Goal: Transaction & Acquisition: Book appointment/travel/reservation

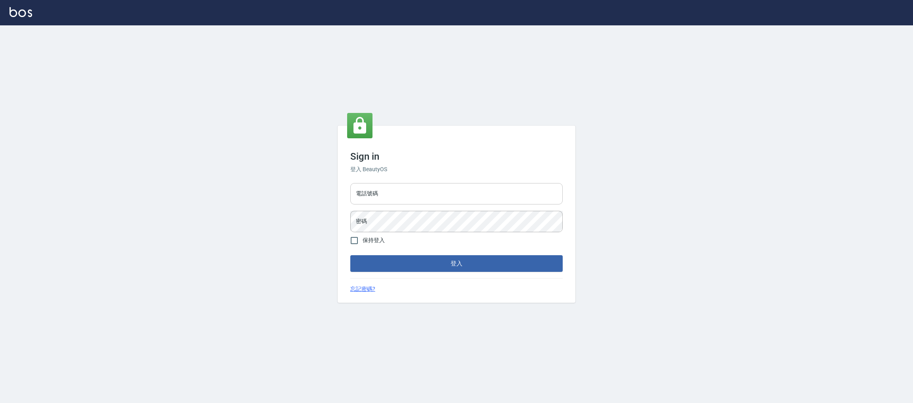
click at [391, 193] on input "電話號碼" at bounding box center [456, 193] width 212 height 21
type input "0981921116"
click at [350, 255] on button "登入" at bounding box center [456, 263] width 212 height 17
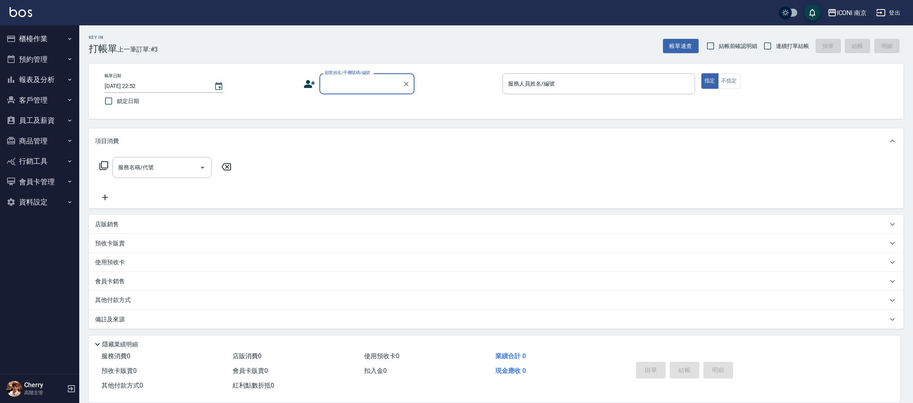
click at [50, 80] on button "報表及分析" at bounding box center [39, 79] width 73 height 21
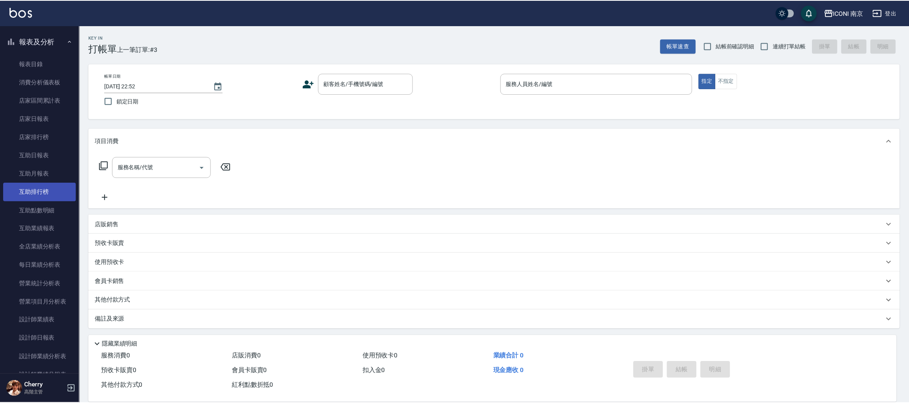
scroll to position [59, 0]
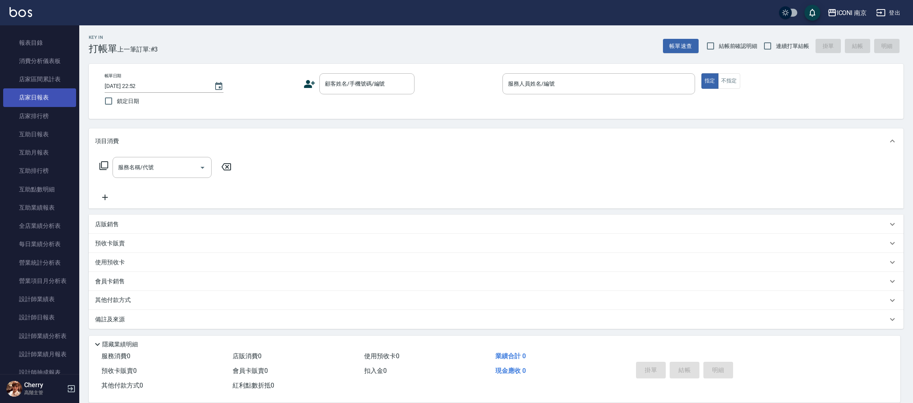
click at [51, 102] on link "店家日報表" at bounding box center [39, 97] width 73 height 18
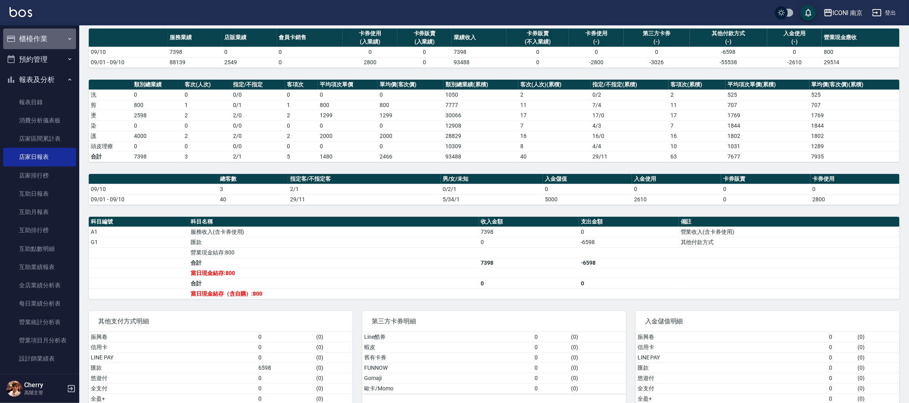
click at [59, 45] on button "櫃檯作業" at bounding box center [39, 39] width 73 height 21
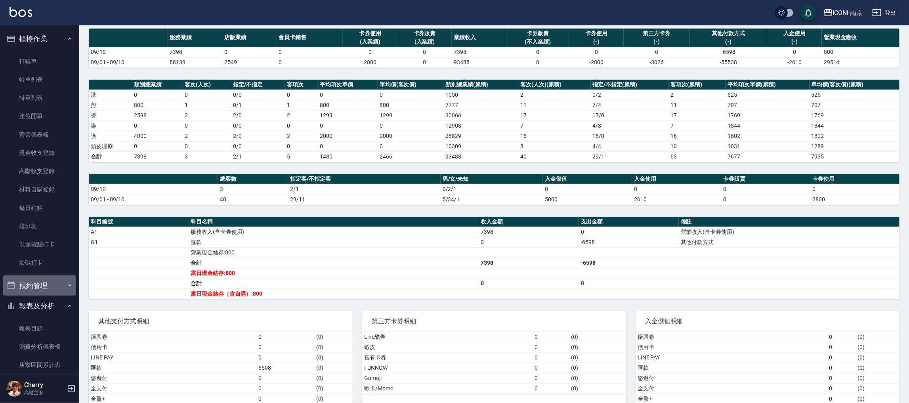
click at [42, 283] on button "預約管理" at bounding box center [39, 285] width 73 height 21
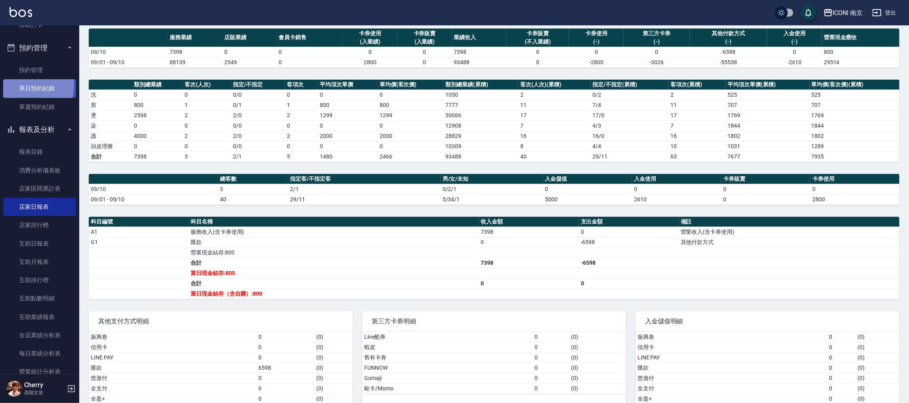
click at [27, 86] on link "單日預約紀錄" at bounding box center [39, 88] width 73 height 18
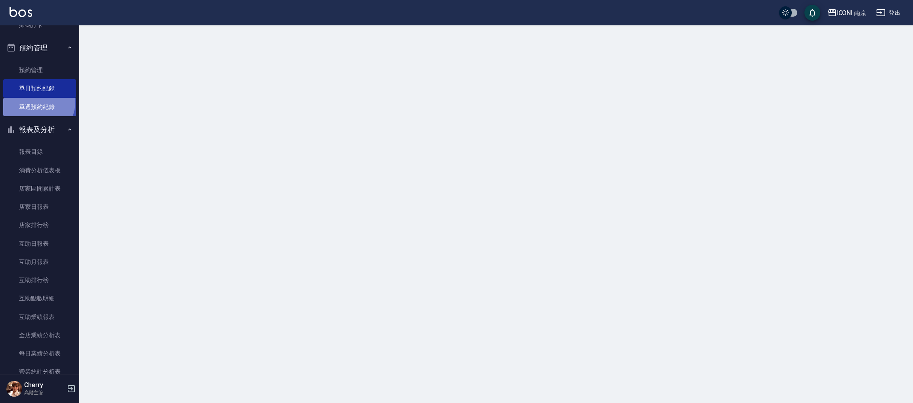
click at [37, 102] on link "單週預約紀錄" at bounding box center [39, 107] width 73 height 18
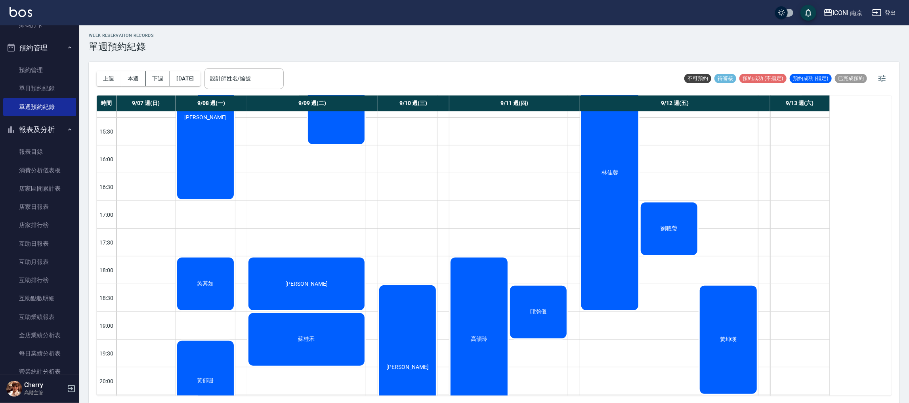
scroll to position [356, 0]
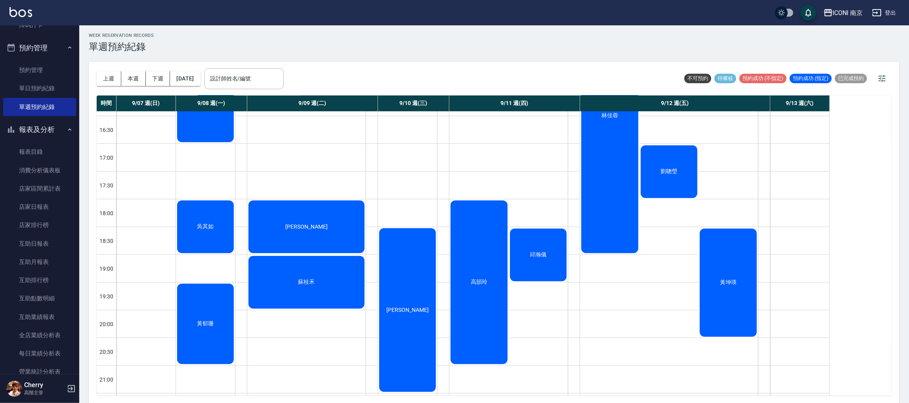
click at [475, 267] on div "高韻玲" at bounding box center [479, 282] width 59 height 166
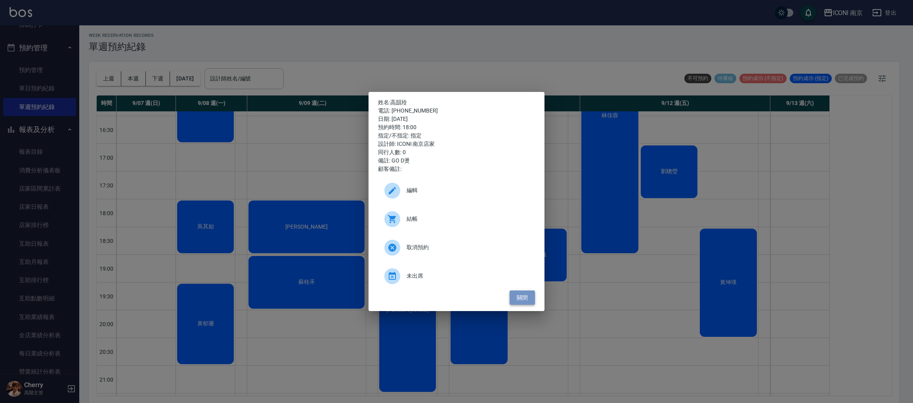
click at [524, 297] on button "關閉" at bounding box center [522, 298] width 25 height 15
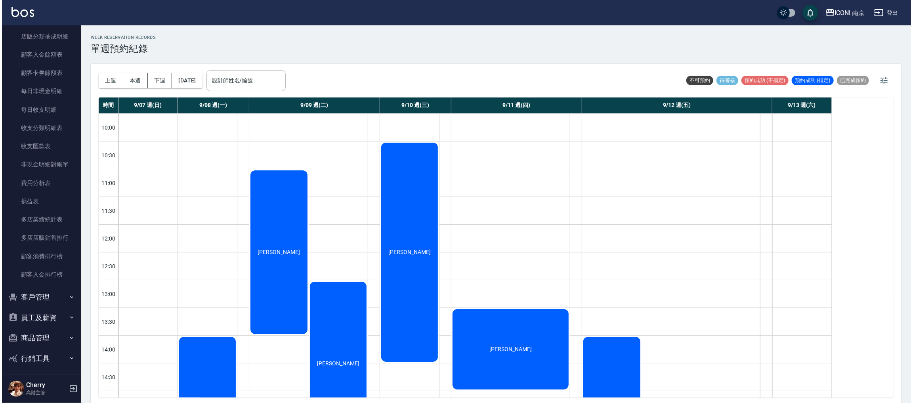
scroll to position [929, 0]
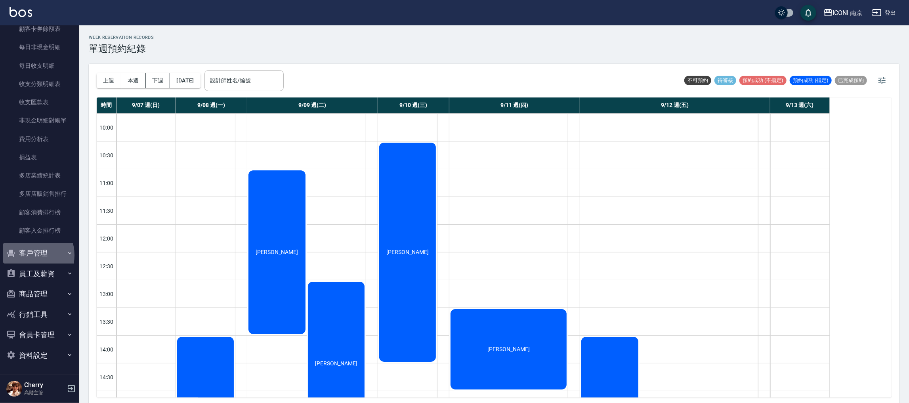
click at [29, 254] on button "客戶管理" at bounding box center [39, 253] width 73 height 21
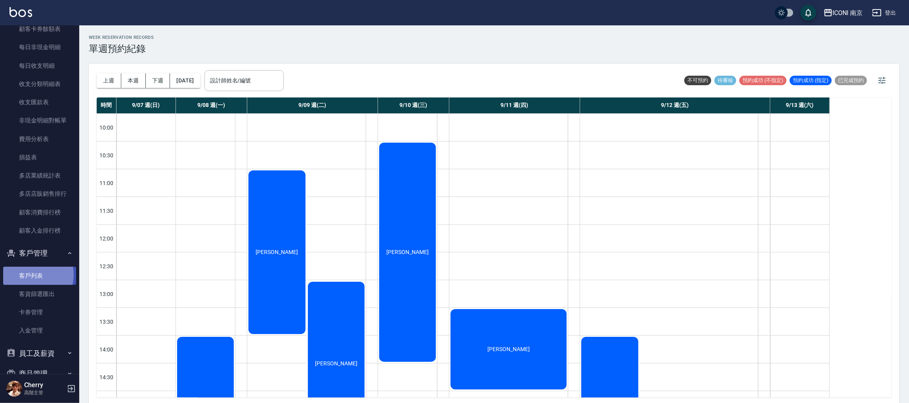
click at [32, 274] on link "客戶列表" at bounding box center [39, 276] width 73 height 18
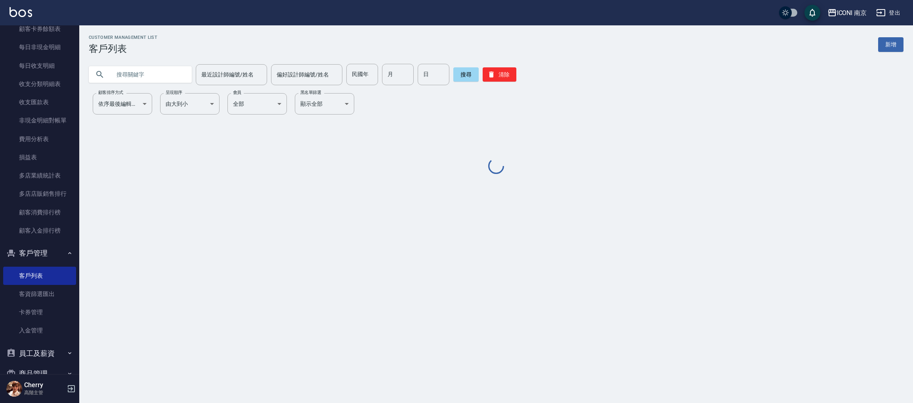
click at [167, 77] on input "text" at bounding box center [148, 74] width 75 height 21
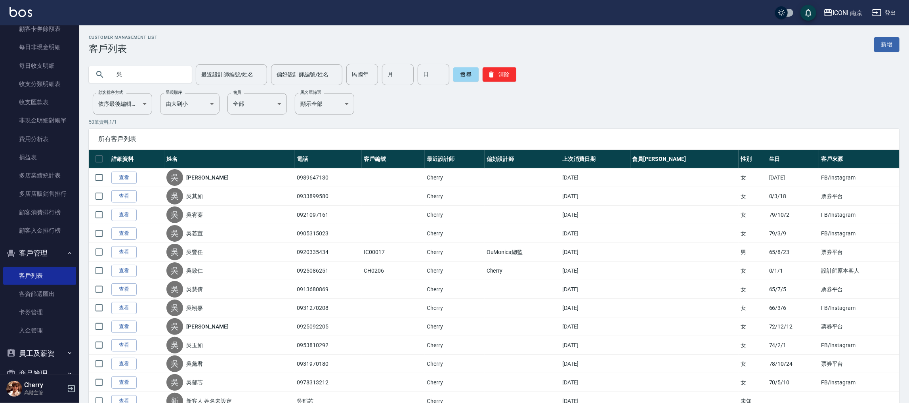
click at [154, 82] on input "吳" at bounding box center [148, 74] width 75 height 21
type input "[PERSON_NAME]"
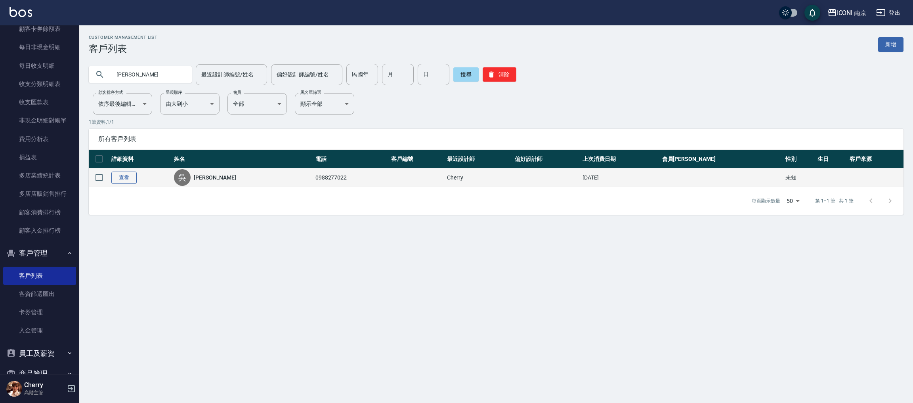
click at [122, 176] on link "查看" at bounding box center [123, 178] width 25 height 12
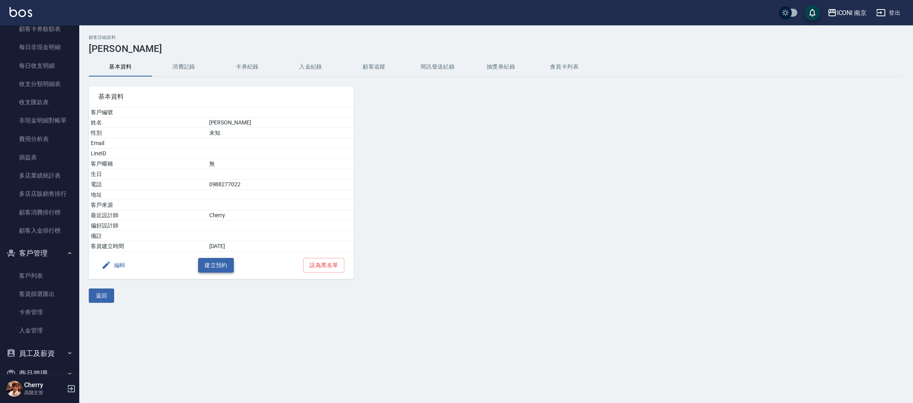
click at [206, 259] on button "建立預約" at bounding box center [216, 265] width 36 height 15
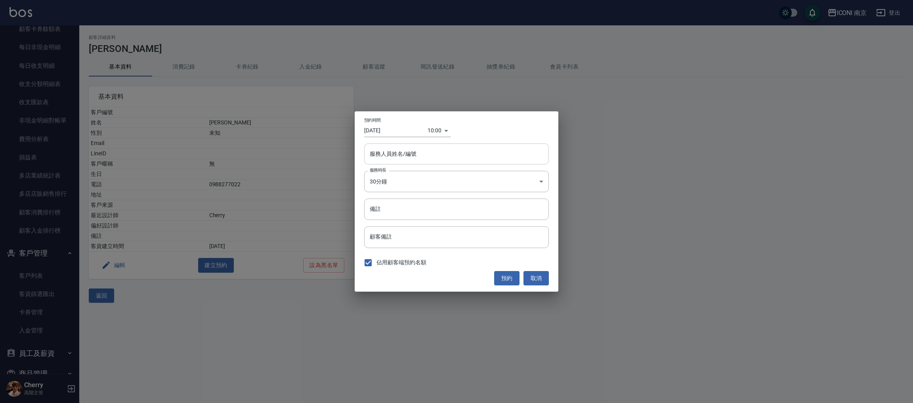
click at [419, 153] on input "服務人員姓名/編號" at bounding box center [457, 154] width 178 height 14
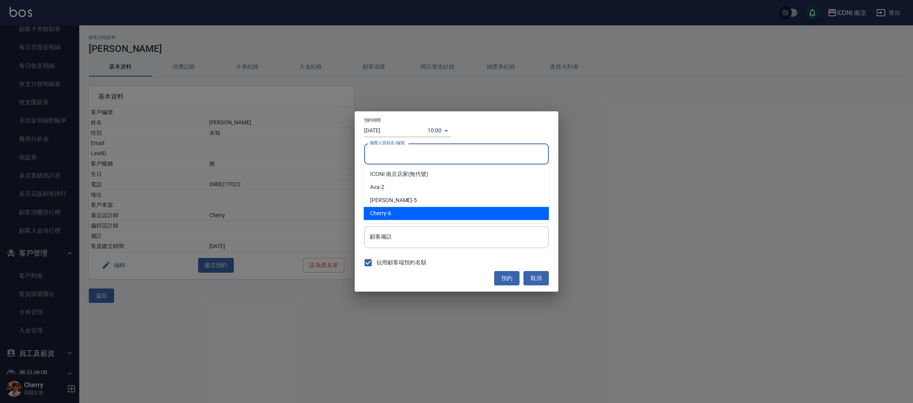
click at [399, 214] on div "Cherry -6" at bounding box center [456, 213] width 185 height 13
type input "Cherry-6"
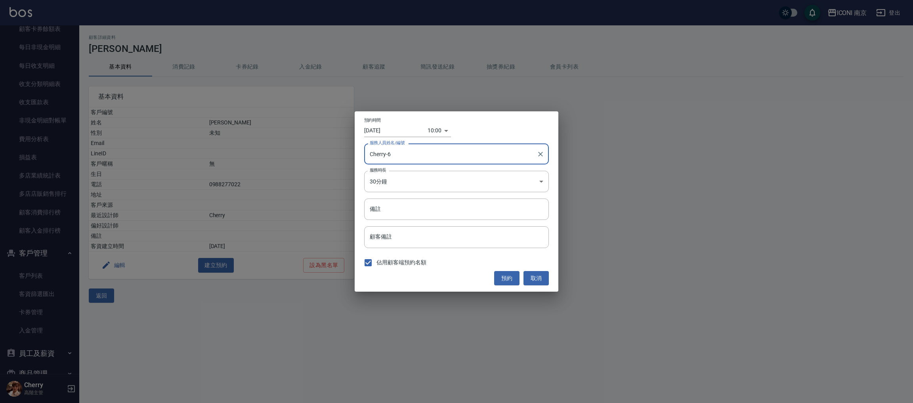
click at [443, 133] on div "10:00 1757469600000" at bounding box center [439, 130] width 23 height 13
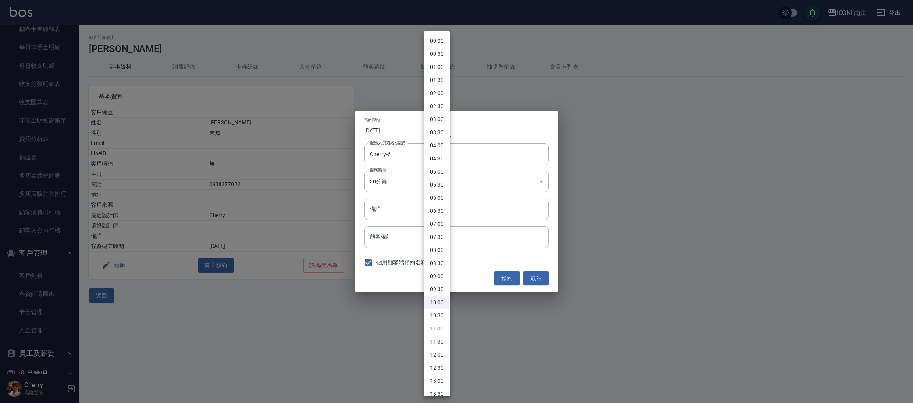
click at [432, 134] on body "ICONI 南京 登出 櫃檯作業 打帳單 帳單列表 掛單列表 座位開單 營業儀表板 現金收支登錄 高階收支登錄 材料自購登錄 每日結帳 排班表 現場電腦打卡 …" at bounding box center [456, 201] width 913 height 403
click at [440, 333] on li "13:30" at bounding box center [437, 334] width 27 height 13
type input "1757482200000"
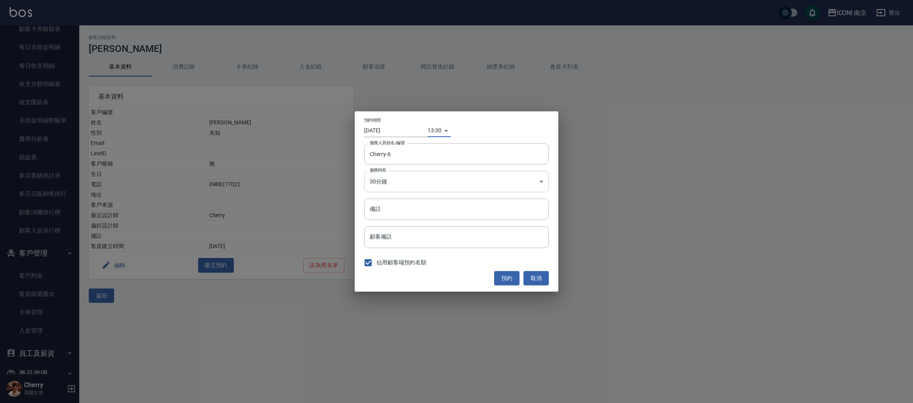
click at [411, 180] on body "ICONI 南京 登出 櫃檯作業 打帳單 帳單列表 掛單列表 座位開單 營業儀表板 現金收支登錄 高階收支登錄 材料自購登錄 每日結帳 排班表 現場電腦打卡 …" at bounding box center [456, 201] width 913 height 403
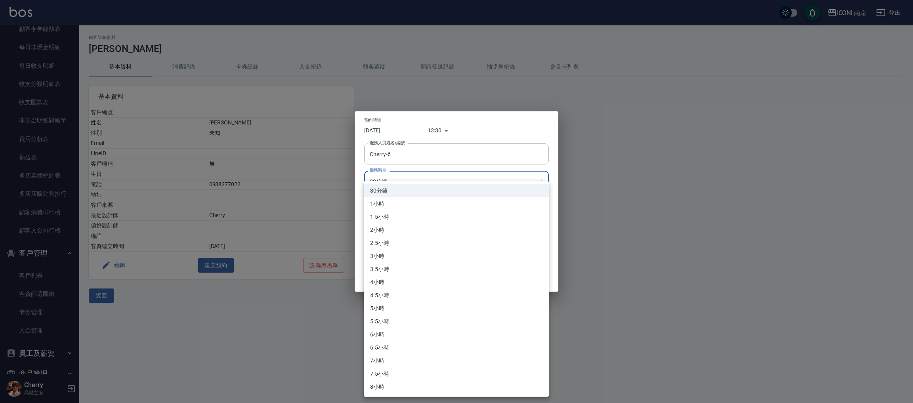
click at [398, 235] on li "2小時" at bounding box center [456, 230] width 185 height 13
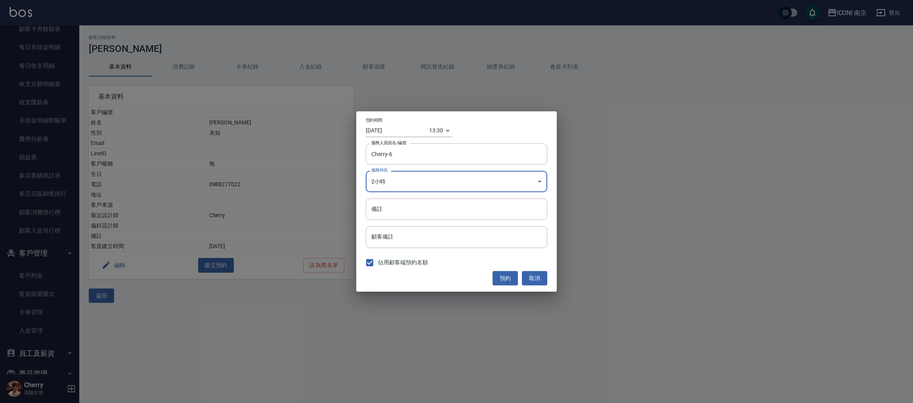
click at [411, 179] on body "ICONI 南京 登出 櫃檯作業 打帳單 帳單列表 掛單列表 座位開單 營業儀表板 現金收支登錄 高階收支登錄 材料自購登錄 每日結帳 排班表 現場電腦打卡 …" at bounding box center [456, 201] width 913 height 403
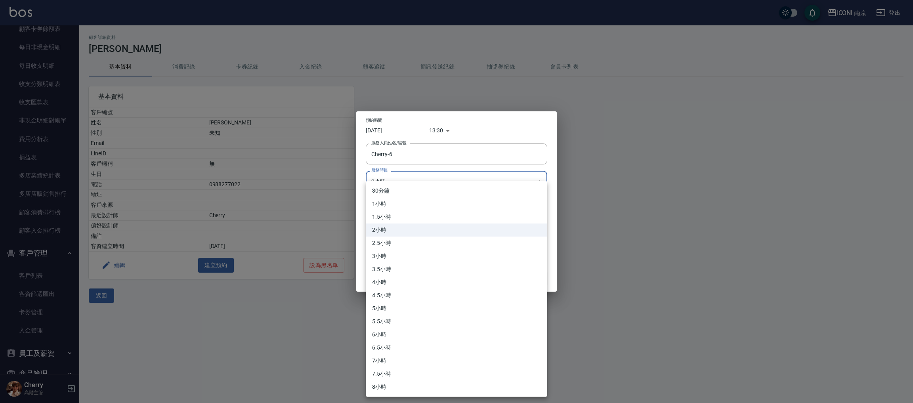
click at [386, 261] on li "3小時" at bounding box center [457, 256] width 182 height 13
type input "6"
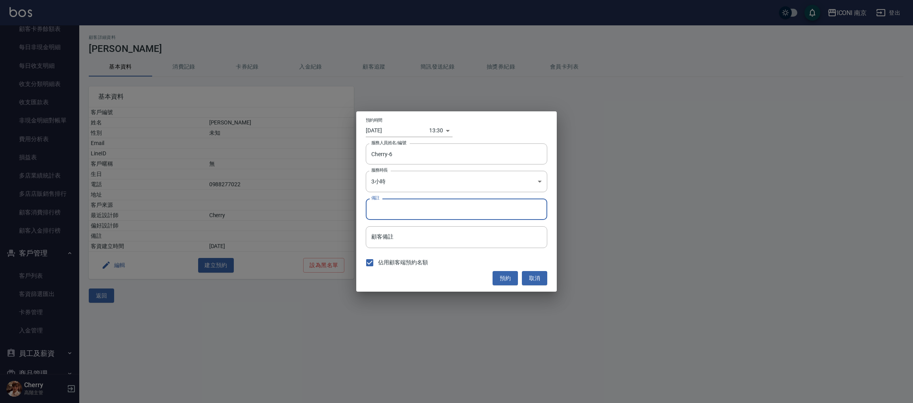
click at [398, 214] on input "備註" at bounding box center [457, 209] width 182 height 21
type input "1:20 縮毛1800"
click at [386, 134] on input "[DATE]" at bounding box center [397, 130] width 63 height 13
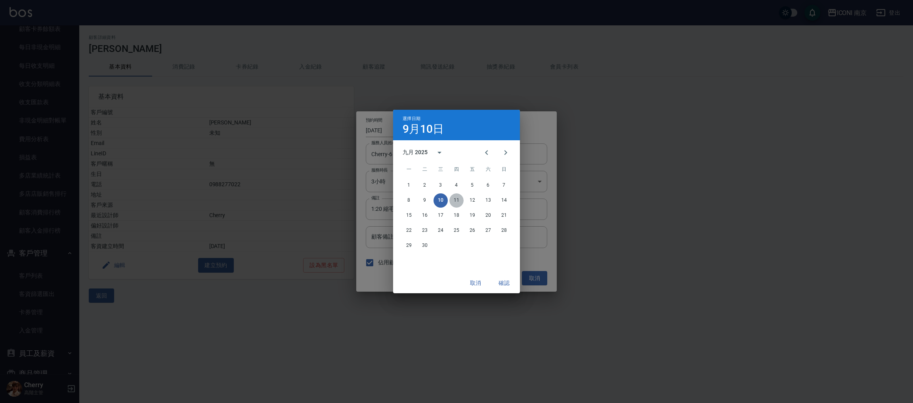
click at [451, 199] on button "11" at bounding box center [457, 200] width 14 height 14
type input "[DATE]"
type input "1757568600000"
click at [494, 279] on button "確認" at bounding box center [504, 283] width 25 height 15
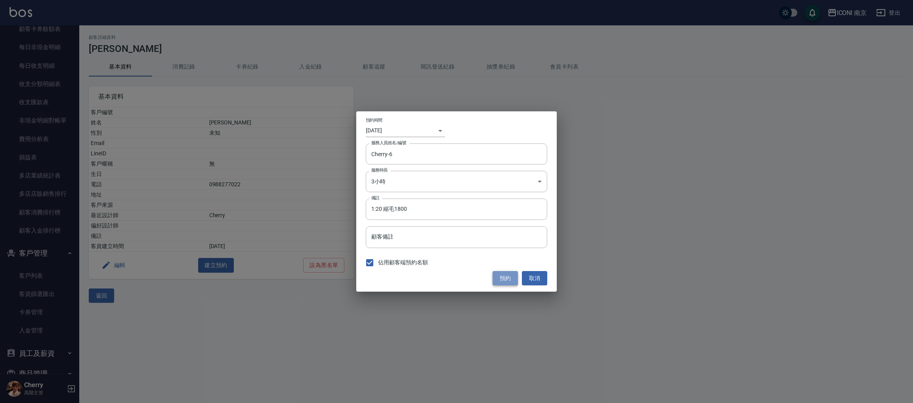
click at [501, 277] on button "預約" at bounding box center [505, 278] width 25 height 15
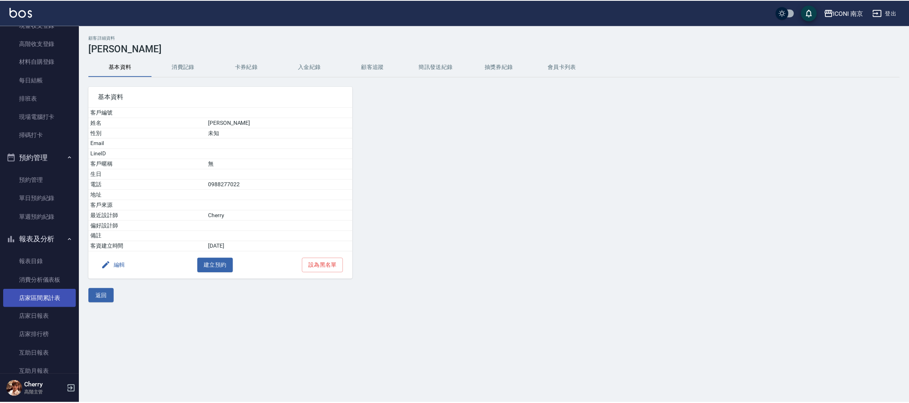
scroll to position [238, 0]
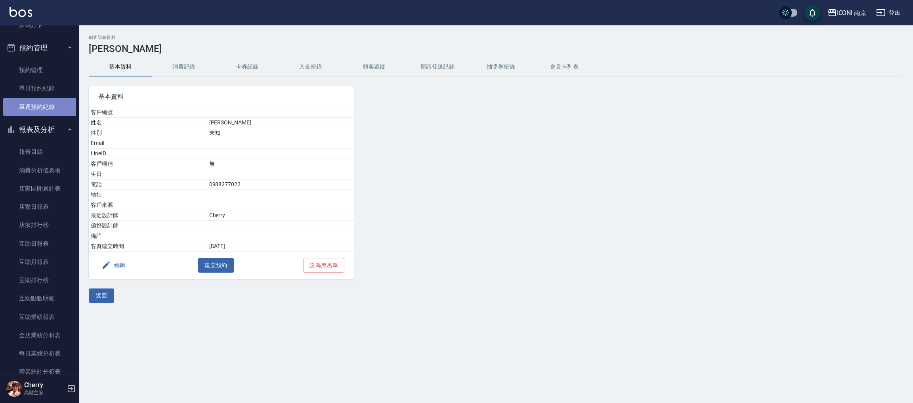
click at [41, 101] on link "單週預約紀錄" at bounding box center [39, 107] width 73 height 18
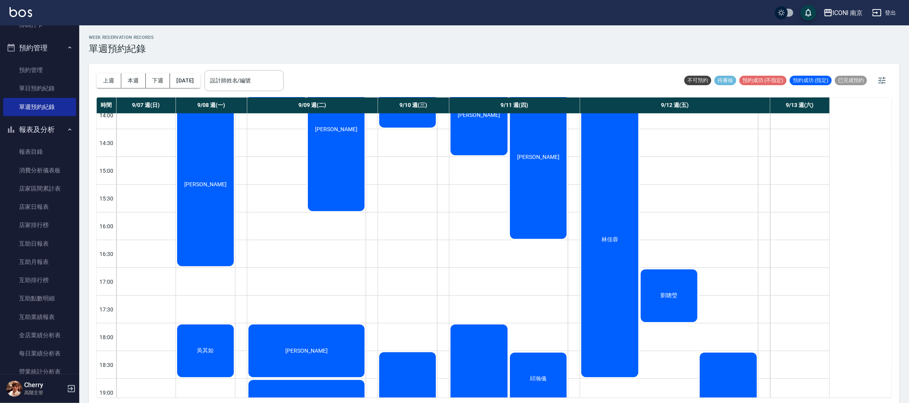
scroll to position [238, 0]
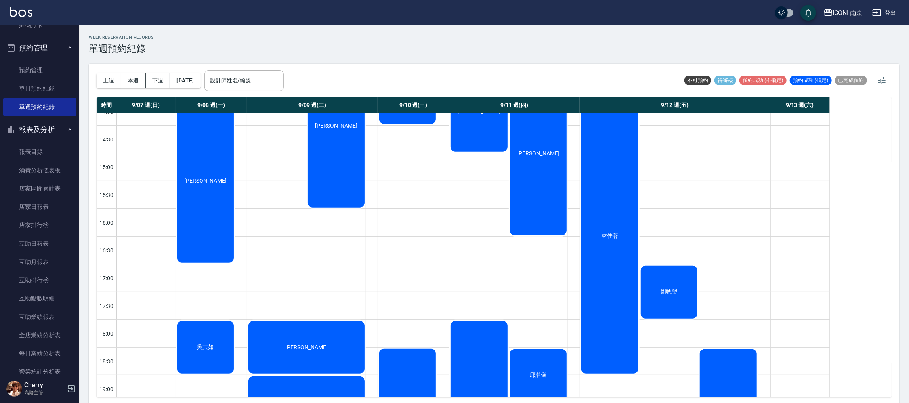
click at [611, 268] on div "林佳蓉" at bounding box center [609, 236] width 59 height 277
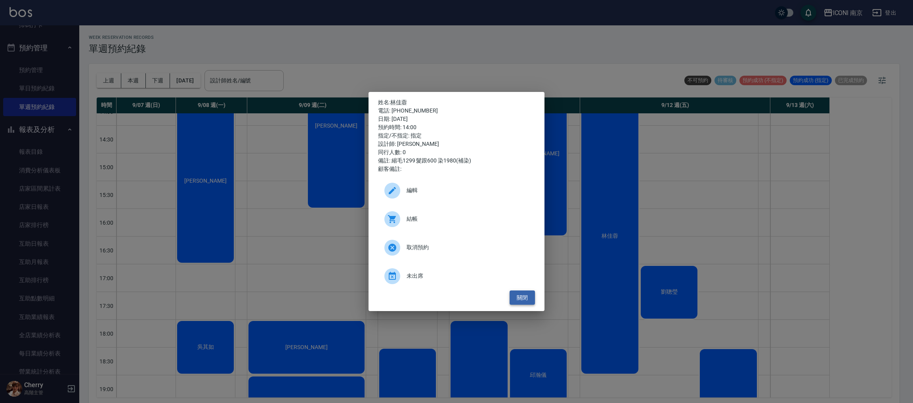
click at [524, 302] on button "關閉" at bounding box center [522, 298] width 25 height 15
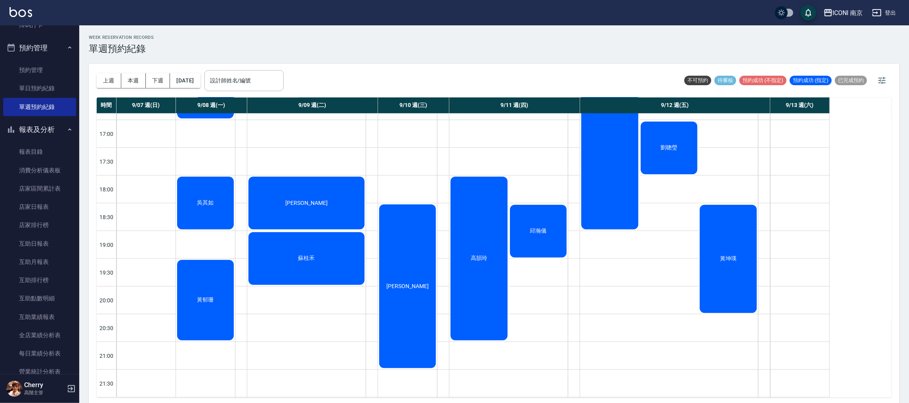
scroll to position [392, 0]
click at [163, 79] on button "下週" at bounding box center [158, 80] width 25 height 15
